Goal: Check status: Check status

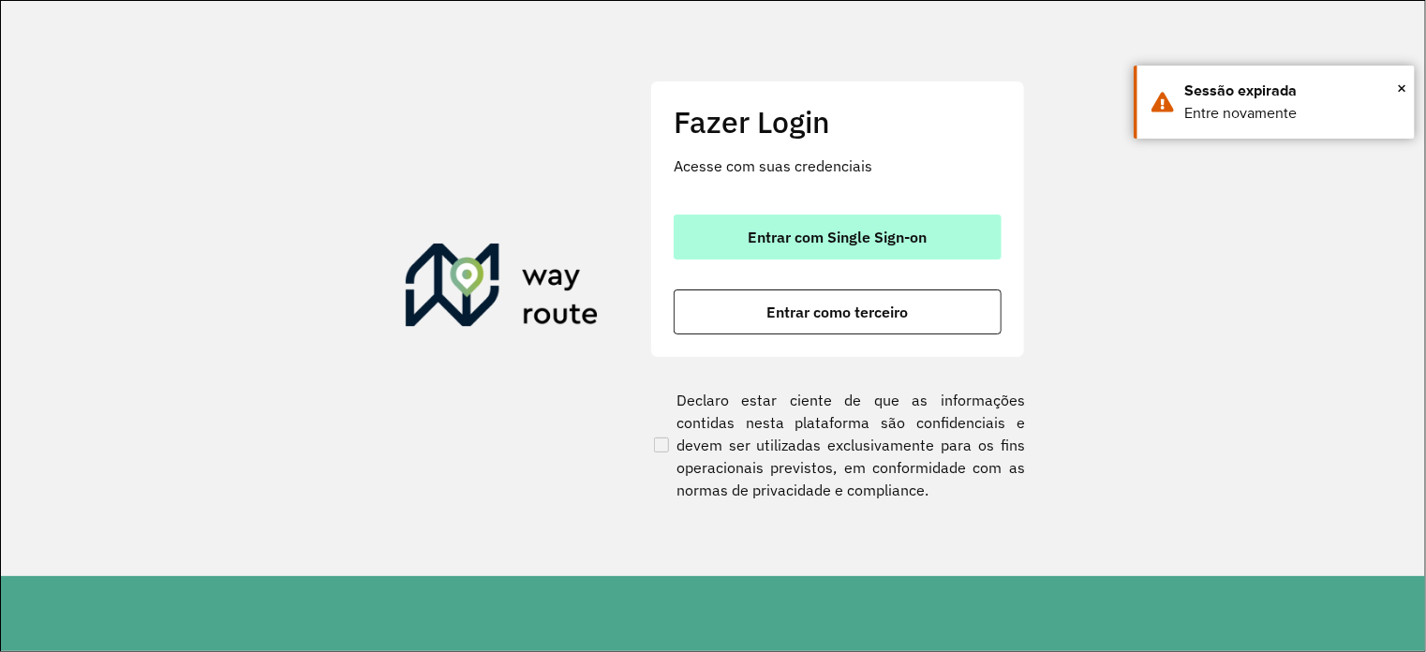
click at [772, 248] on button "Entrar com Single Sign-on" at bounding box center [838, 237] width 328 height 45
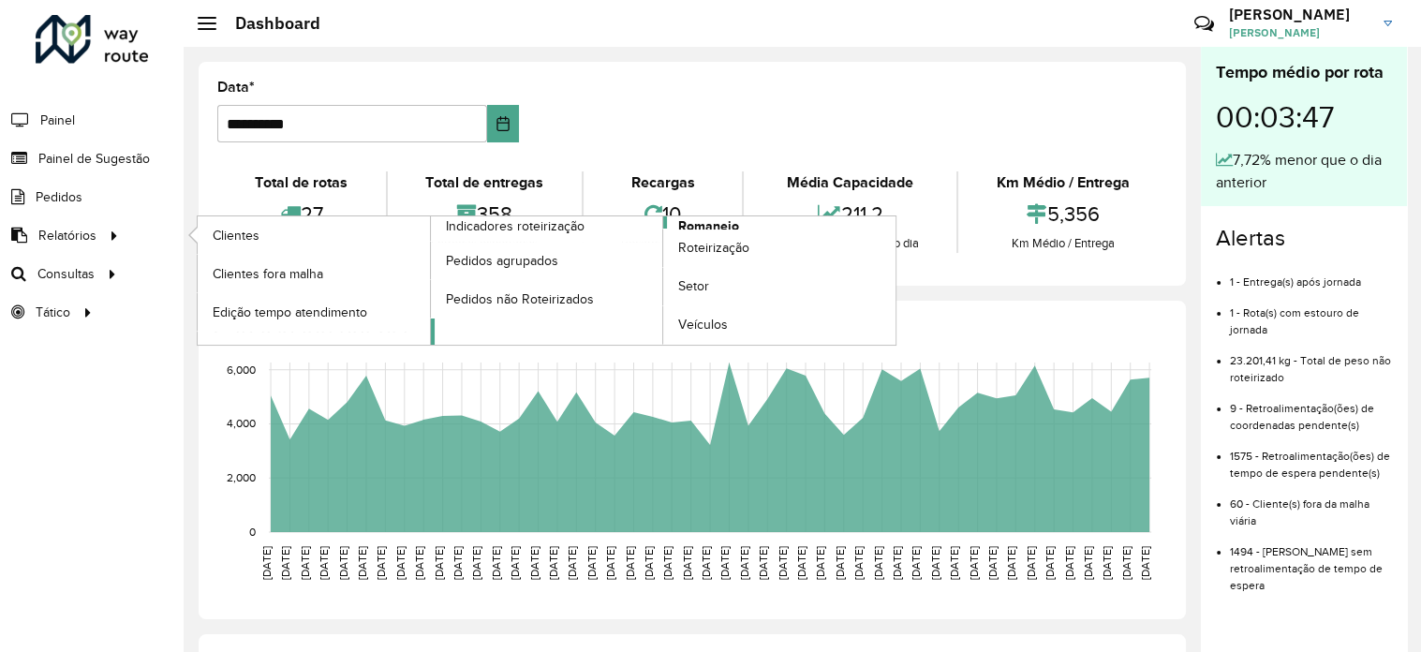
click at [716, 222] on span "Romaneio" at bounding box center [708, 226] width 61 height 20
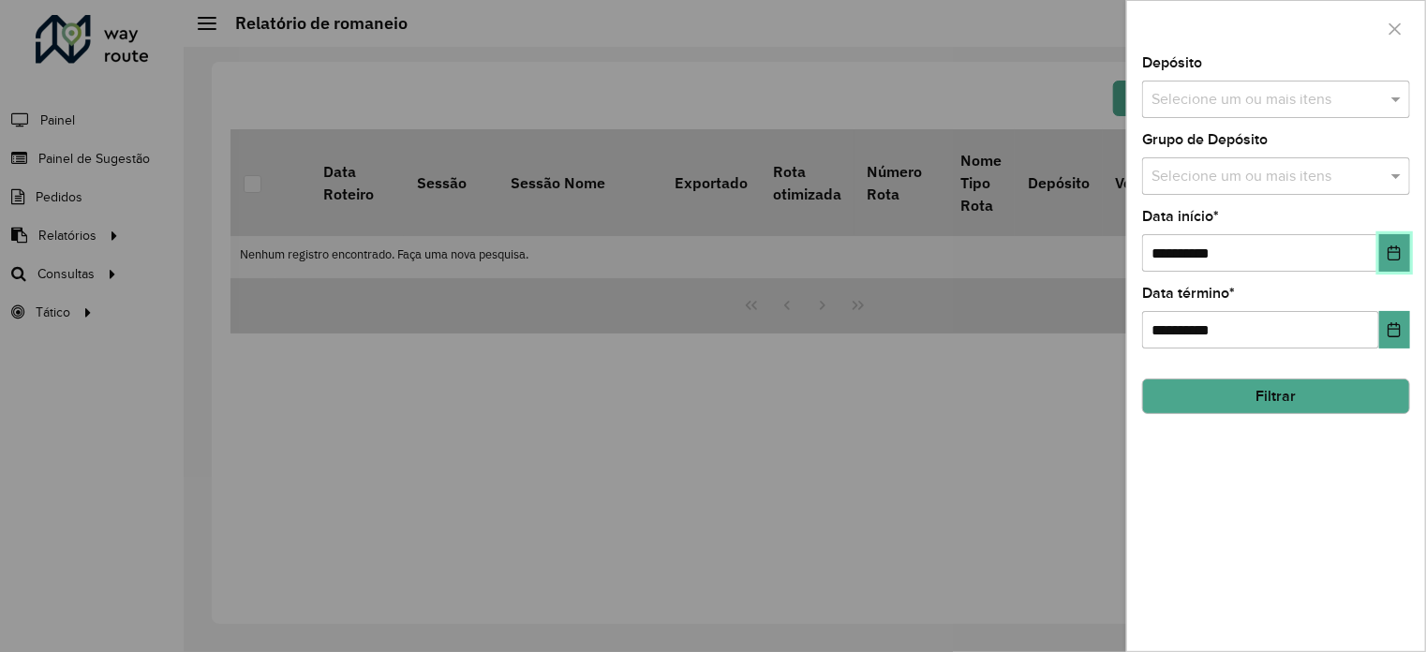
click at [1387, 250] on icon "Choose Date" at bounding box center [1394, 252] width 15 height 15
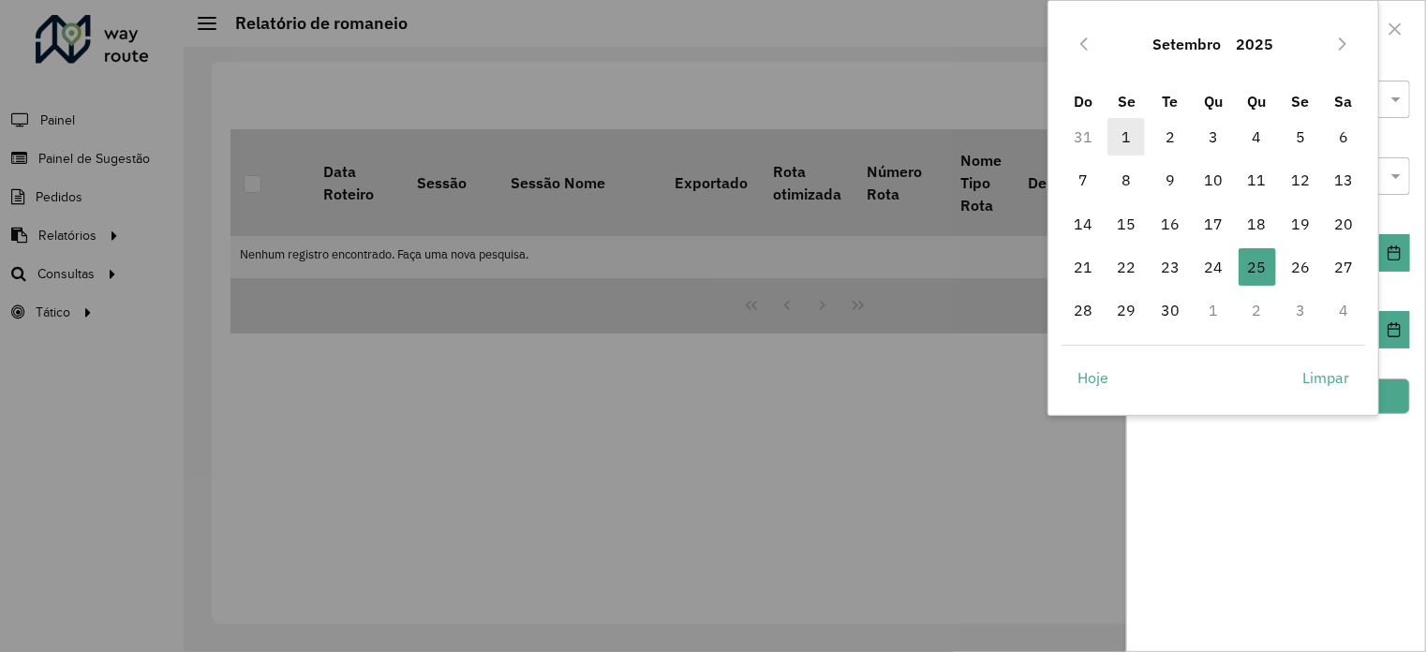
click at [1126, 151] on span "1" at bounding box center [1126, 136] width 37 height 37
type input "**********"
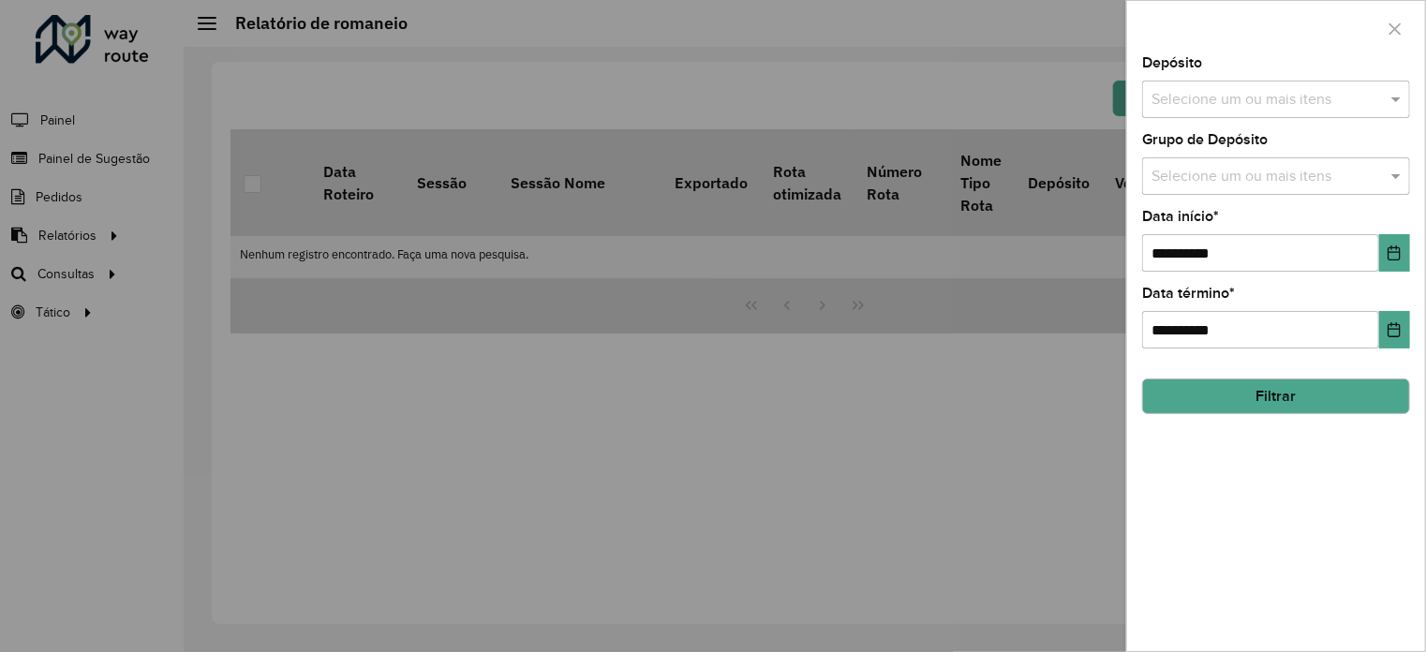
click at [1227, 389] on button "Filtrar" at bounding box center [1276, 397] width 268 height 36
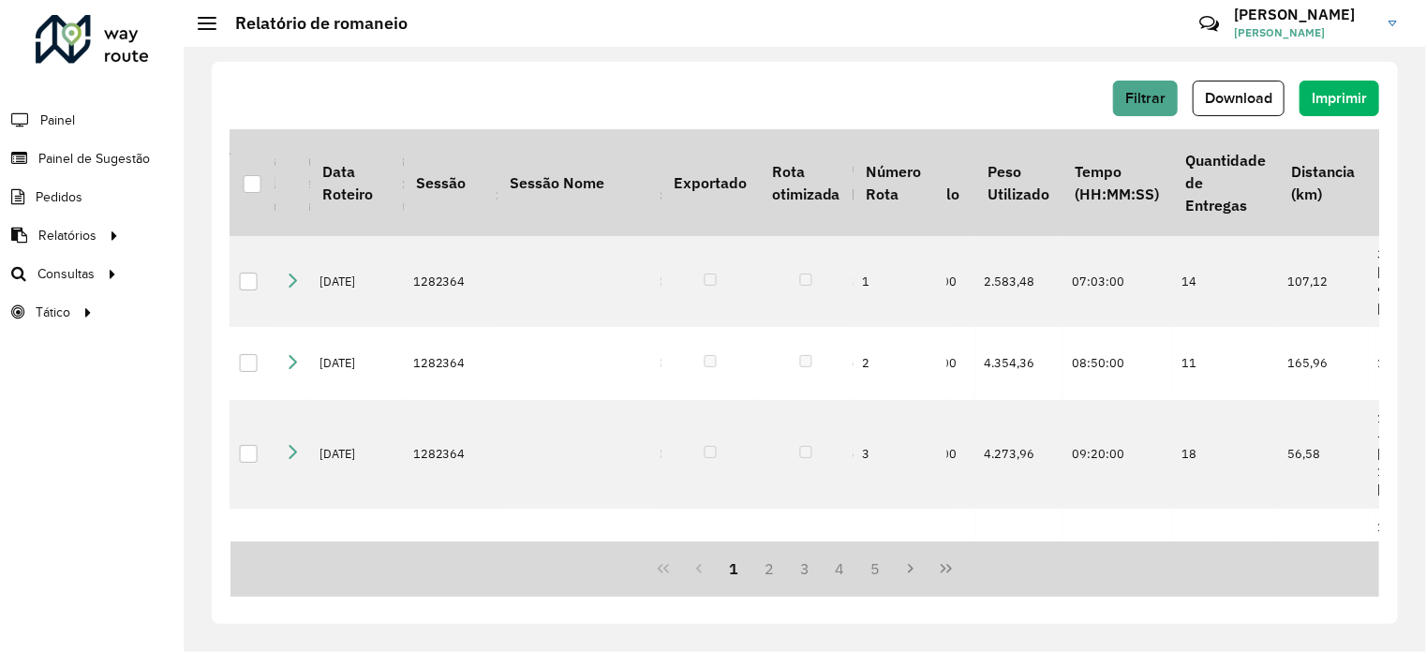
scroll to position [0, 1731]
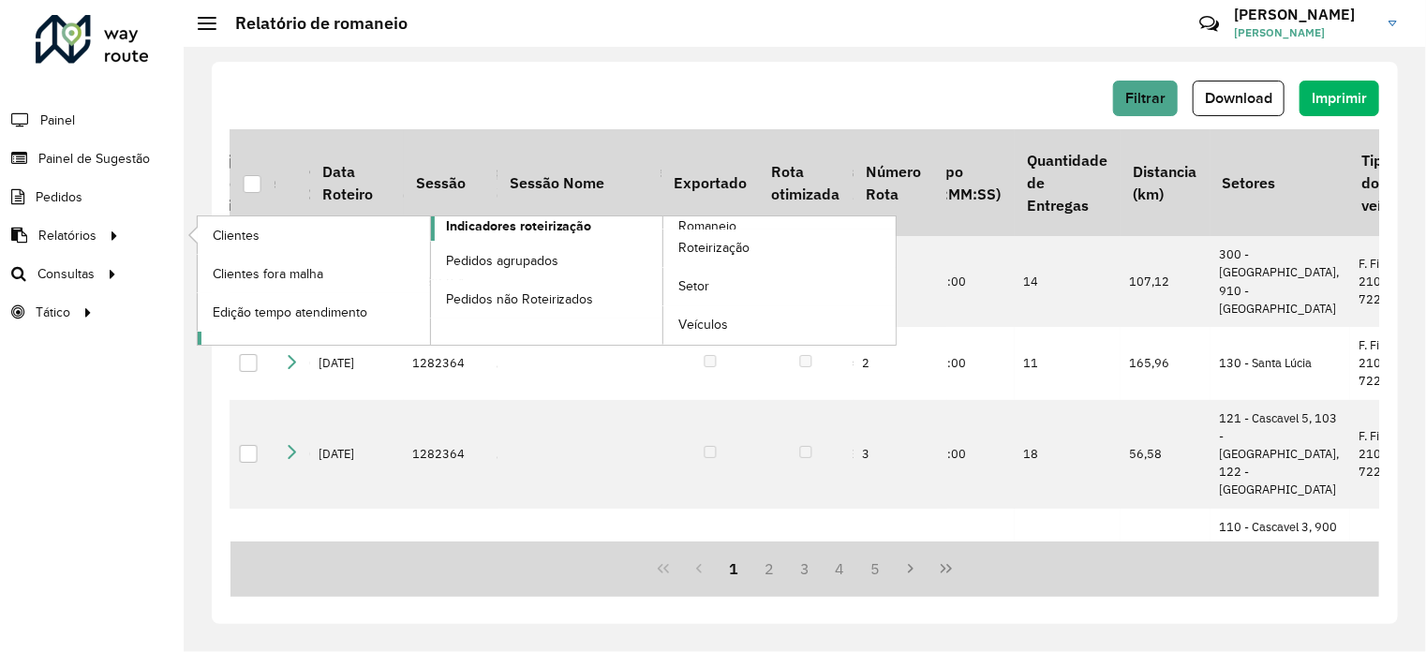
click at [551, 229] on span "Indicadores roteirização" at bounding box center [519, 226] width 146 height 20
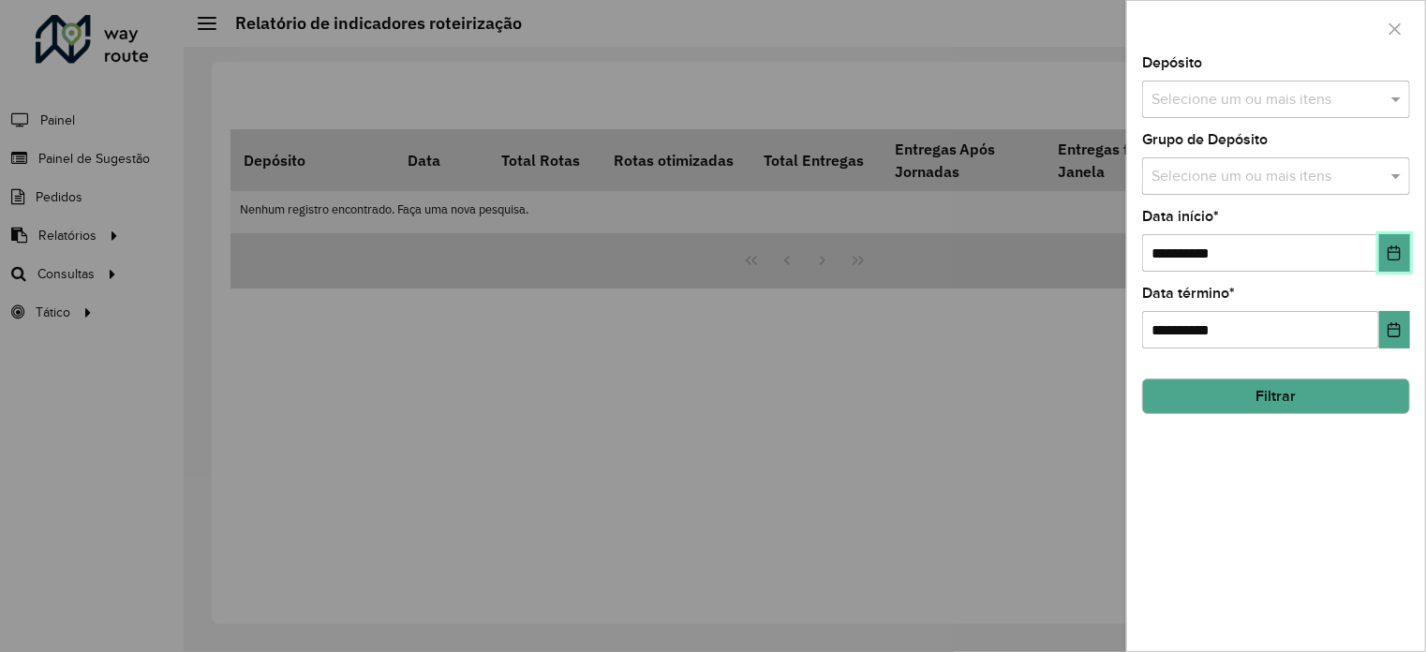
click at [1406, 256] on button "Choose Date" at bounding box center [1394, 252] width 31 height 37
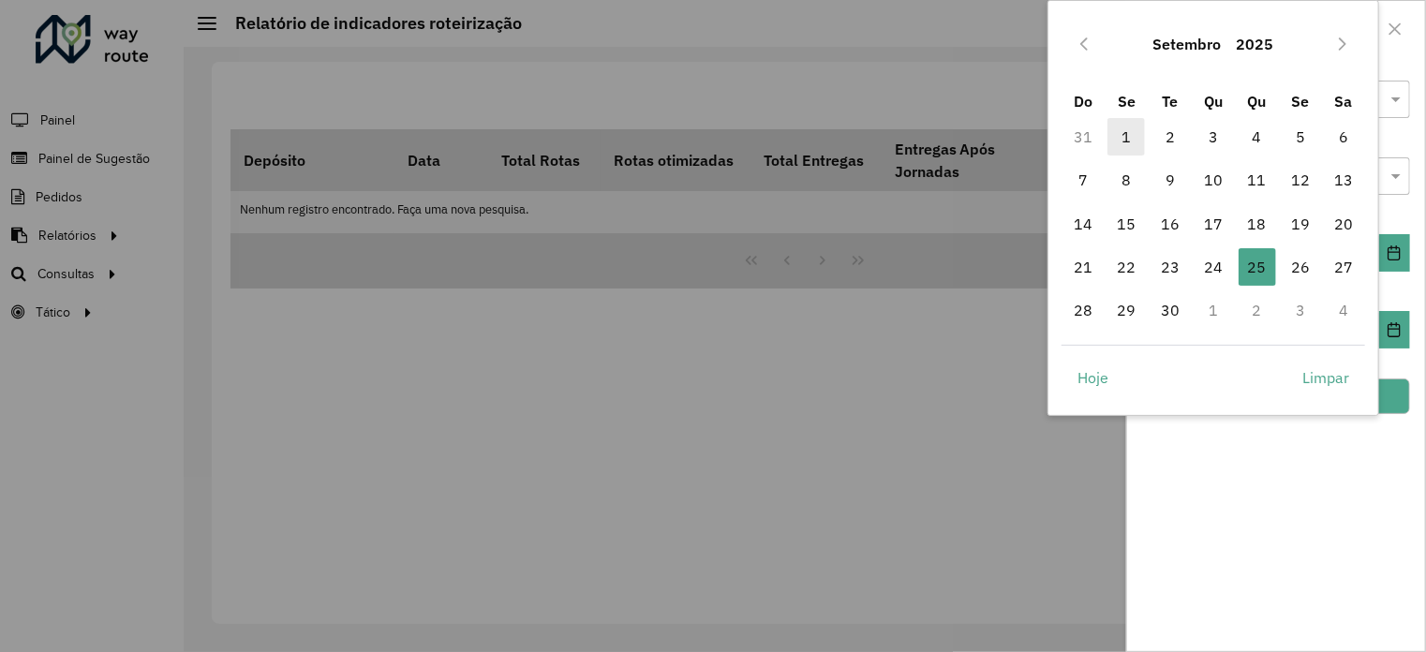
click at [1123, 131] on span "1" at bounding box center [1126, 136] width 37 height 37
type input "**********"
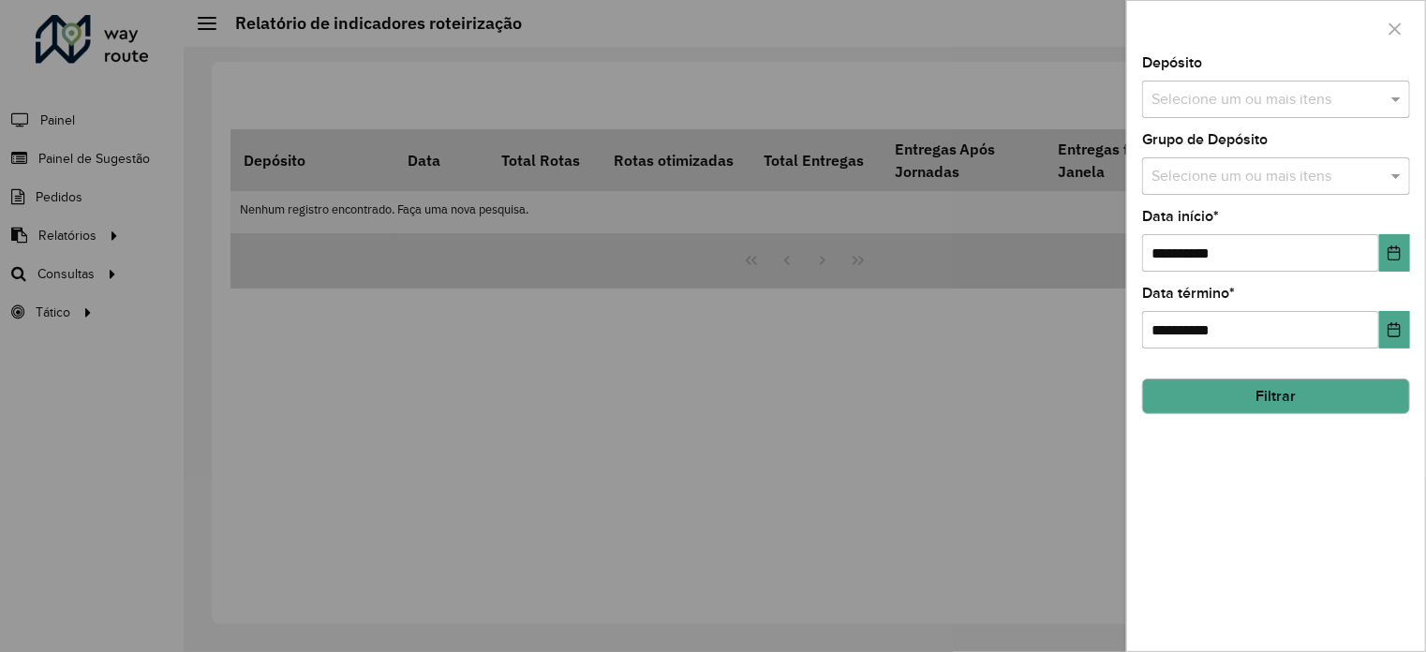
click at [1252, 407] on button "Filtrar" at bounding box center [1276, 397] width 268 height 36
